Goal: Transaction & Acquisition: Purchase product/service

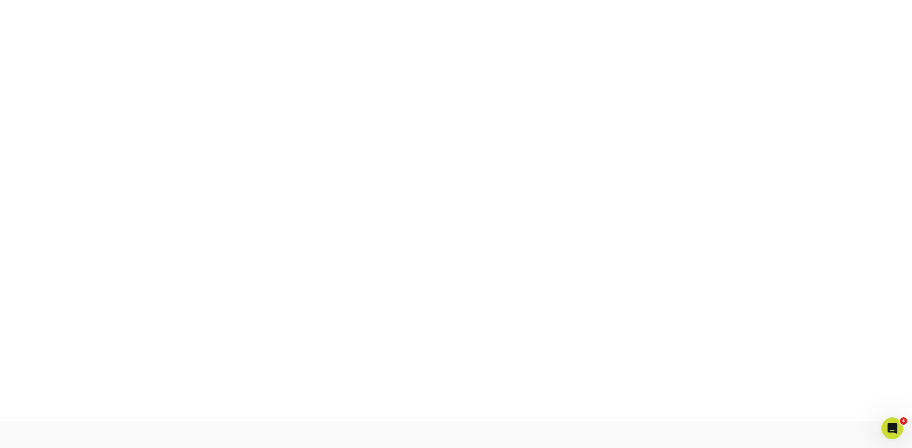
scroll to position [236, 0]
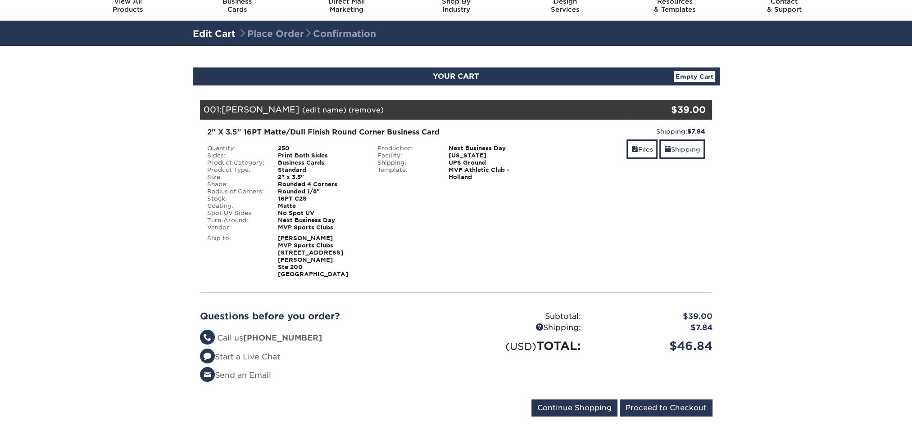
scroll to position [270, 0]
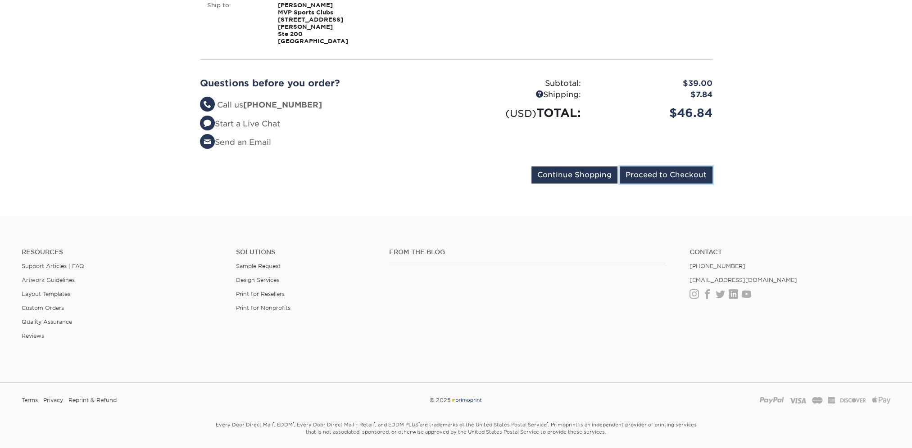
click at [650, 170] on input "Proceed to Checkout" at bounding box center [665, 175] width 93 height 17
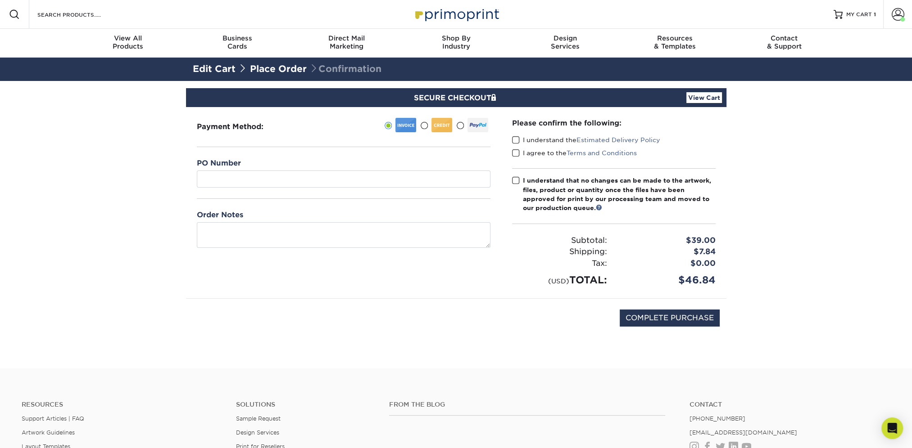
click at [519, 139] on span at bounding box center [516, 140] width 8 height 9
click at [0, 0] on input "I understand the Estimated Delivery Policy" at bounding box center [0, 0] width 0 height 0
click at [514, 153] on span at bounding box center [516, 153] width 8 height 9
click at [0, 0] on input "I agree to the Terms and Conditions" at bounding box center [0, 0] width 0 height 0
click at [515, 181] on span at bounding box center [516, 180] width 8 height 9
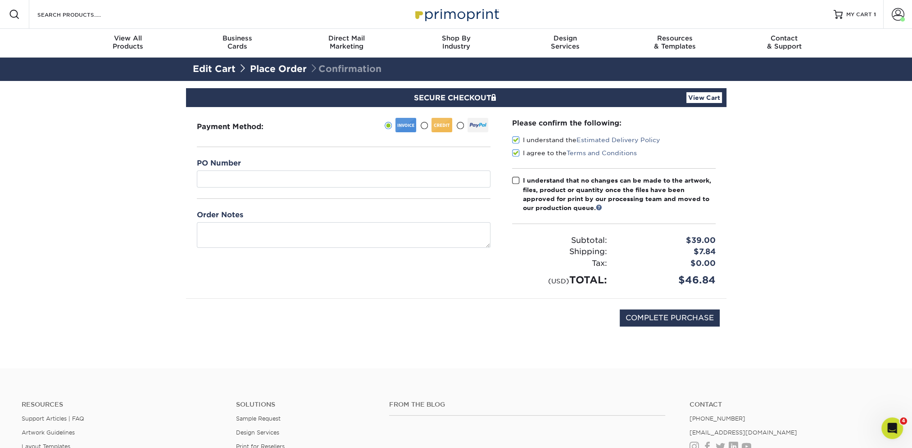
click at [0, 0] on input "I understand that no changes can be made to the artwork, files, product or quan…" at bounding box center [0, 0] width 0 height 0
click at [654, 321] on input "COMPLETE PURCHASE" at bounding box center [669, 318] width 100 height 17
type input "PROCESSING, PLEASE WAIT..."
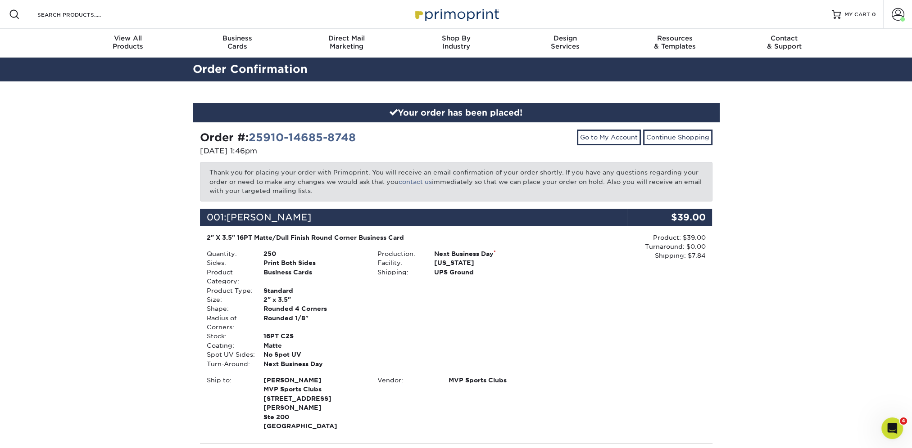
drag, startPoint x: 903, startPoint y: 15, endPoint x: 868, endPoint y: 44, distance: 45.1
click at [903, 15] on span at bounding box center [897, 14] width 13 height 13
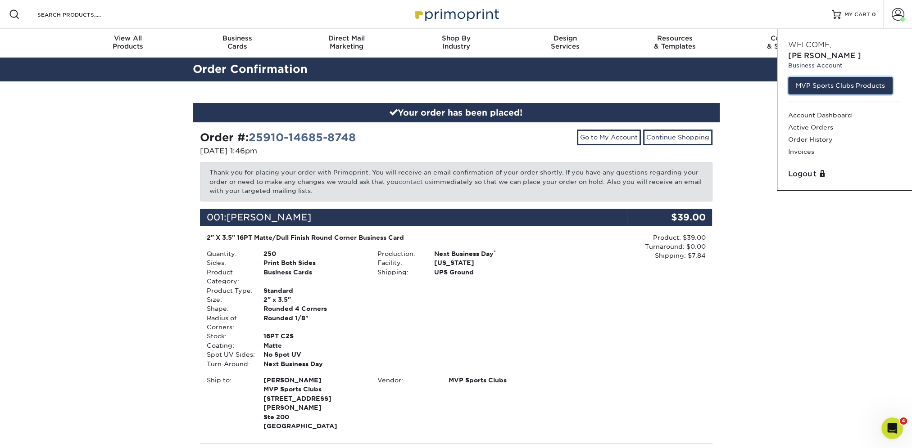
click at [817, 81] on link "MVP Sports Clubs Products" at bounding box center [840, 85] width 104 height 17
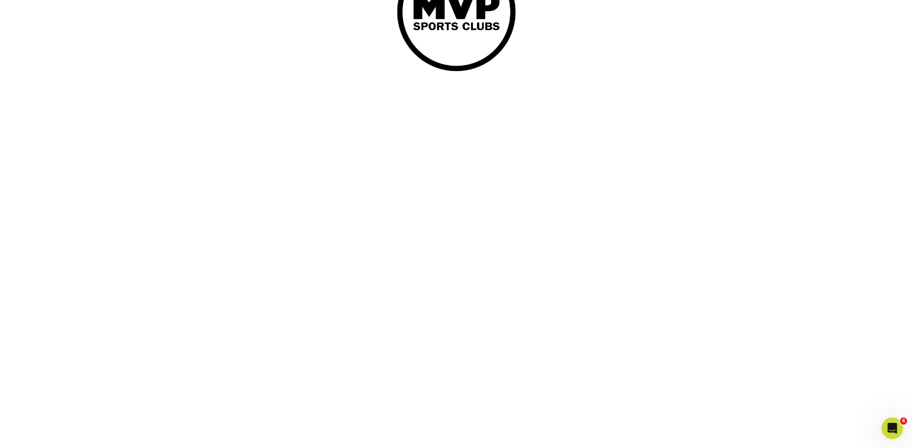
scroll to position [101, 0]
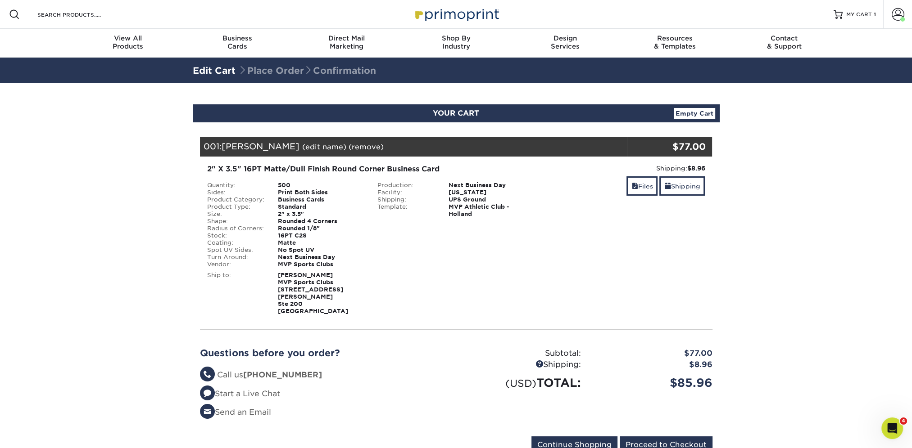
click at [289, 166] on div "2" X 3.5" 16PT Matte/Dull Finish Round Corner Business Card" at bounding box center [370, 169] width 327 height 11
click at [302, 149] on link "(edit name)" at bounding box center [324, 147] width 44 height 9
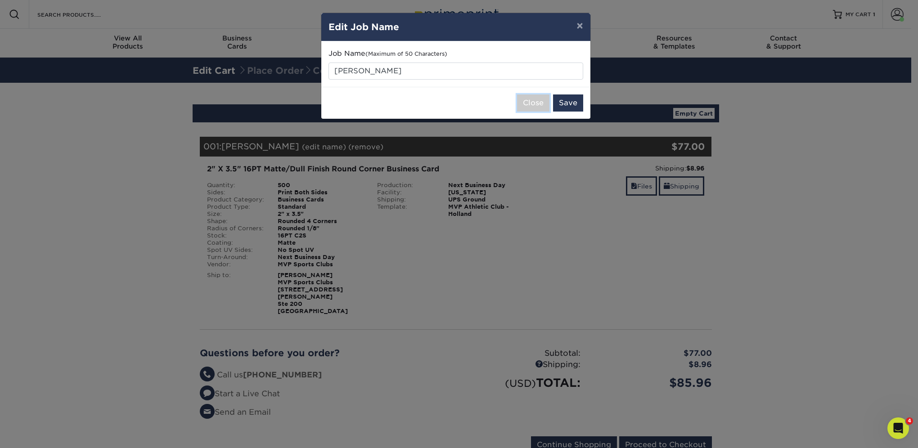
click at [540, 104] on button "Close" at bounding box center [533, 103] width 32 height 17
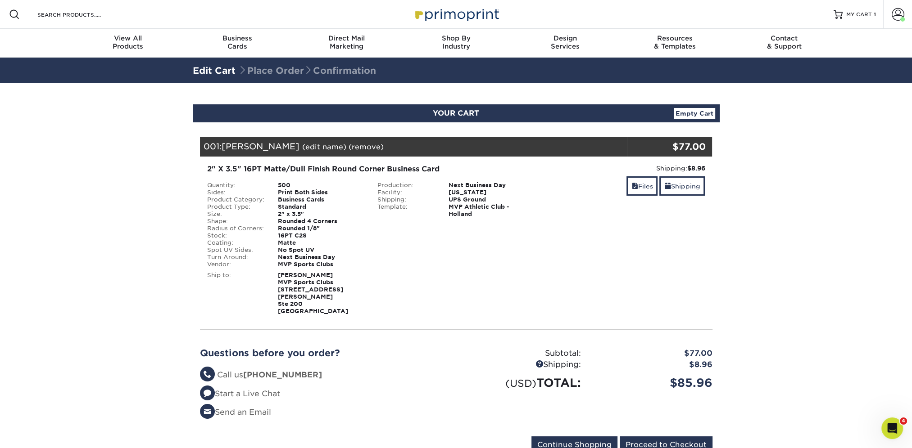
click at [310, 148] on link "(edit name)" at bounding box center [324, 147] width 44 height 9
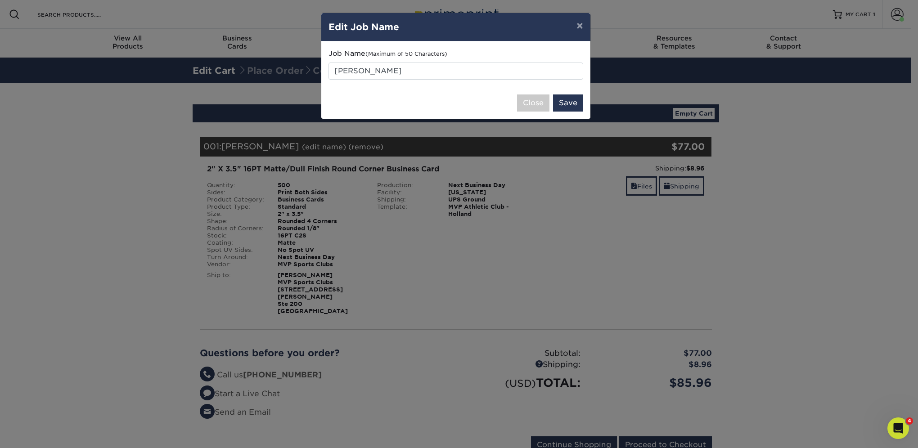
click at [276, 78] on div "× Edit Job Name Job Name (Maximum of 50 Characters) Jada Nykamp Close Save" at bounding box center [459, 224] width 918 height 448
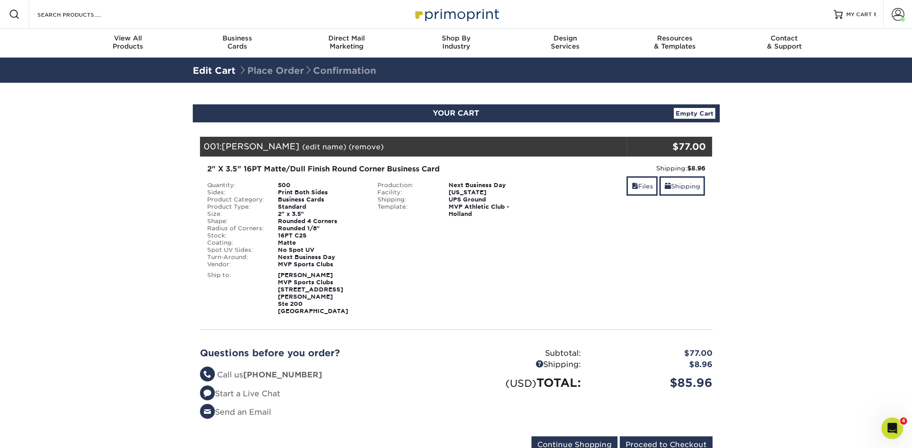
click at [222, 71] on link "Edit Cart" at bounding box center [214, 70] width 43 height 11
click at [217, 66] on link "Edit Cart" at bounding box center [214, 70] width 43 height 11
click at [689, 112] on link "Empty Cart" at bounding box center [693, 113] width 41 height 11
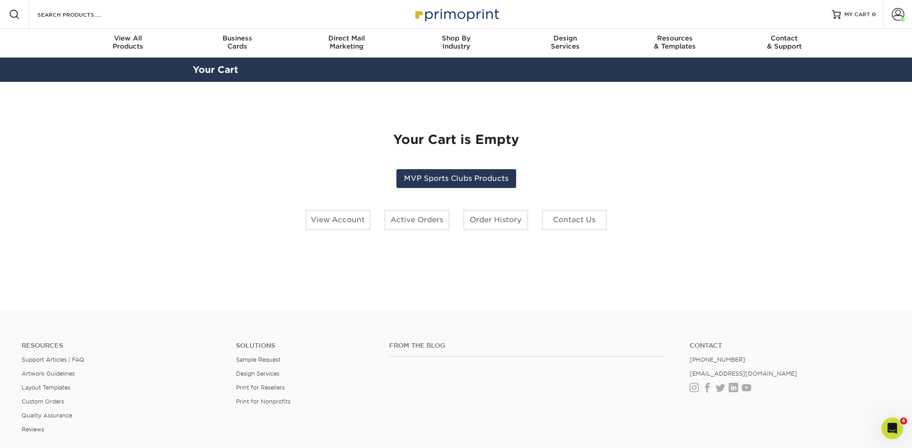
click at [900, 2] on link "Account" at bounding box center [897, 14] width 29 height 29
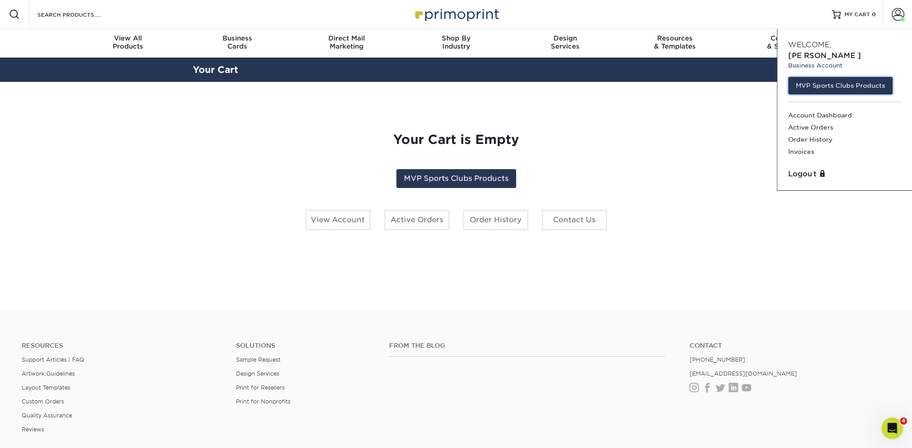
click at [829, 77] on link "MVP Sports Clubs Products" at bounding box center [840, 85] width 104 height 17
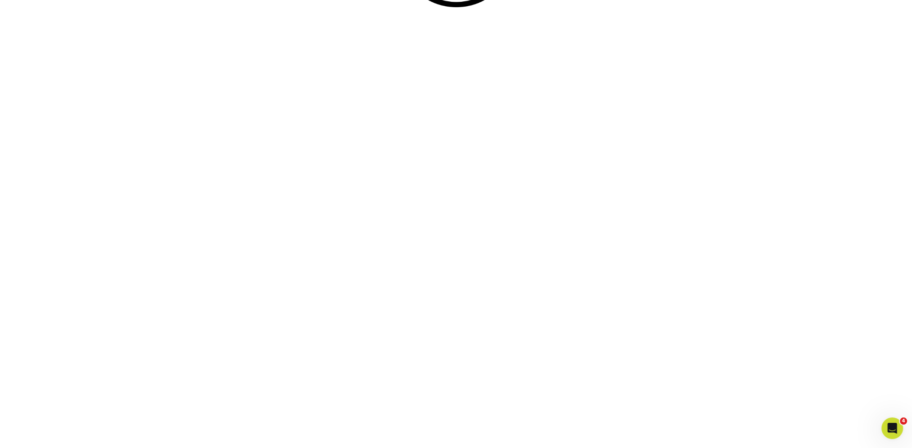
scroll to position [236, 0]
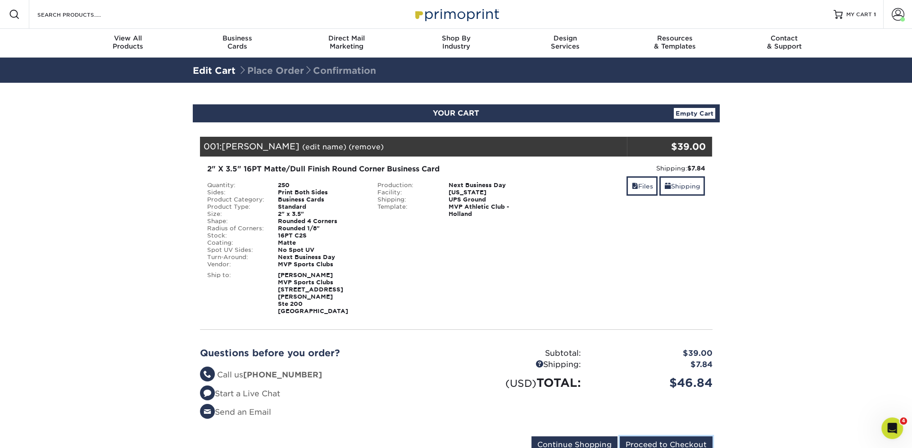
click at [646, 437] on input "Proceed to Checkout" at bounding box center [665, 445] width 93 height 17
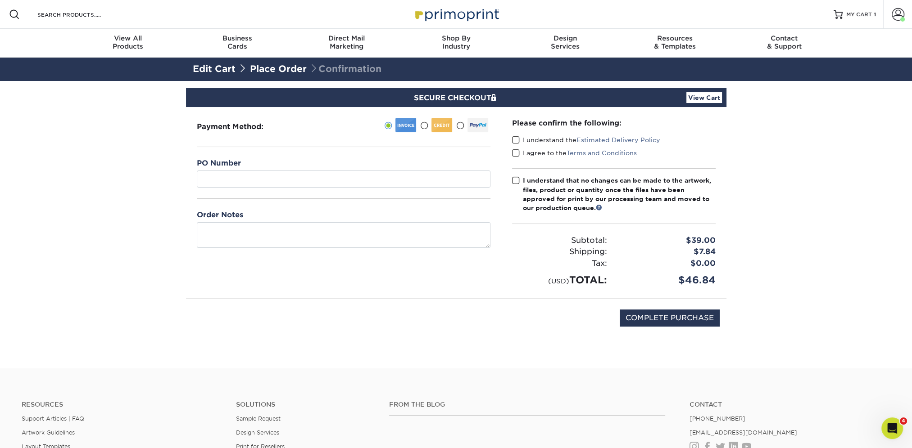
click at [516, 143] on span at bounding box center [516, 140] width 8 height 9
click at [0, 0] on input "I understand the Estimated Delivery Policy" at bounding box center [0, 0] width 0 height 0
click at [516, 149] on span at bounding box center [516, 153] width 8 height 9
click at [0, 0] on input "I agree to the Terms and Conditions" at bounding box center [0, 0] width 0 height 0
click at [513, 181] on span at bounding box center [516, 180] width 8 height 9
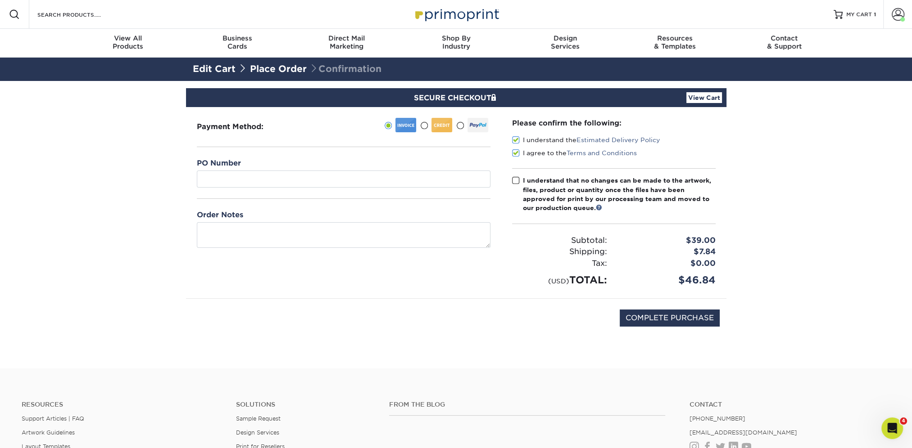
click at [0, 0] on input "I understand that no changes can be made to the artwork, files, product or quan…" at bounding box center [0, 0] width 0 height 0
click at [643, 315] on input "COMPLETE PURCHASE" at bounding box center [669, 318] width 100 height 17
type input "PROCESSING, PLEASE WAIT..."
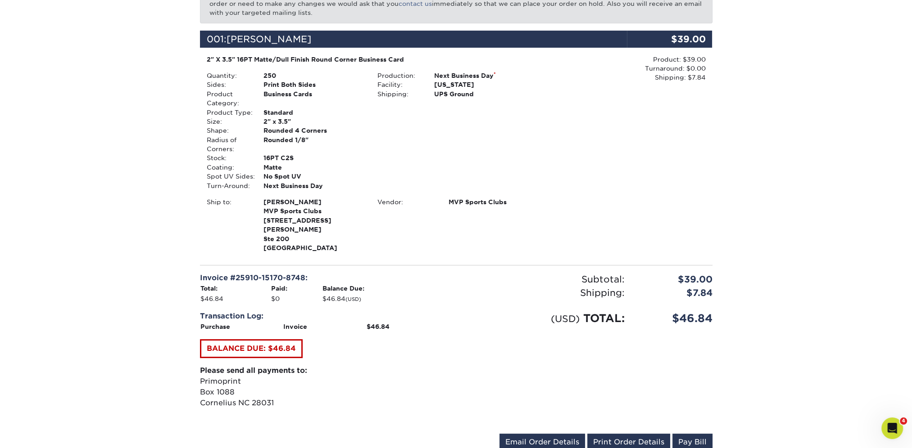
scroll to position [180, 0]
